Goal: Navigation & Orientation: Go to known website

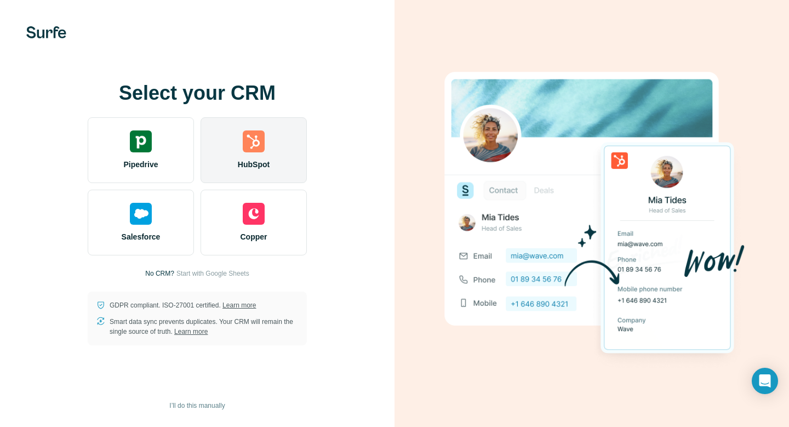
click at [261, 152] on div "HubSpot" at bounding box center [254, 150] width 106 height 66
click at [280, 144] on div "HubSpot" at bounding box center [254, 150] width 106 height 66
click at [264, 150] on img at bounding box center [254, 141] width 22 height 22
click at [259, 152] on div "HubSpot" at bounding box center [254, 150] width 106 height 66
click at [255, 145] on img at bounding box center [254, 141] width 22 height 22
